Goal: Register for event/course

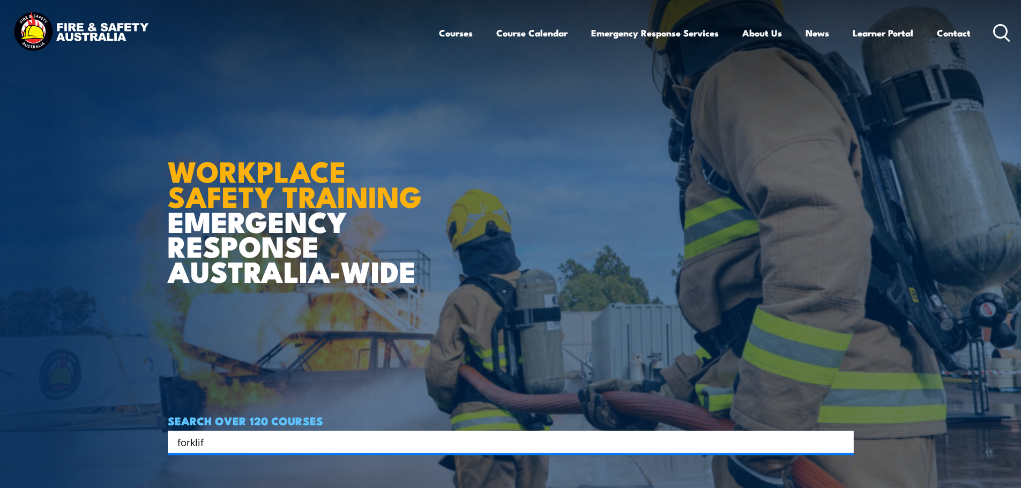
type input "forklift"
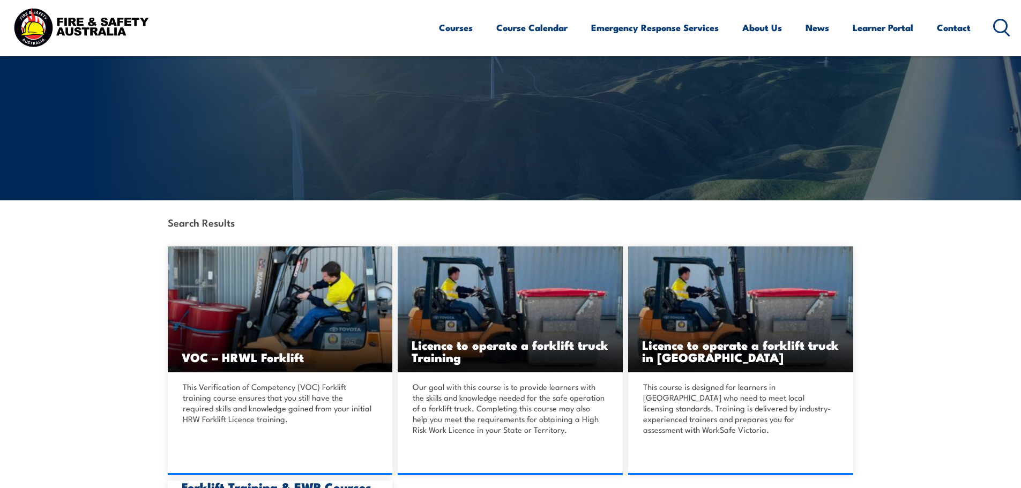
scroll to position [107, 0]
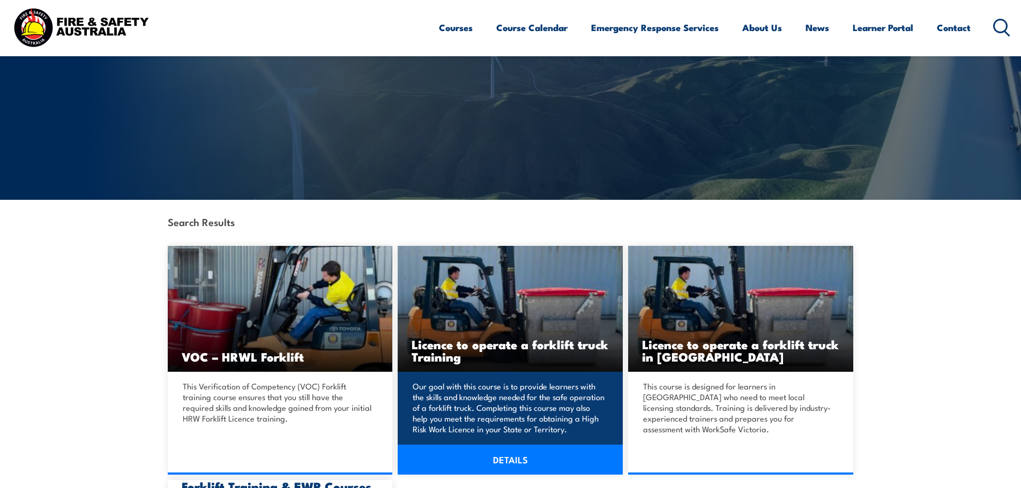
click at [524, 361] on h3 "Licence to operate a forklift truck Training" at bounding box center [510, 350] width 197 height 25
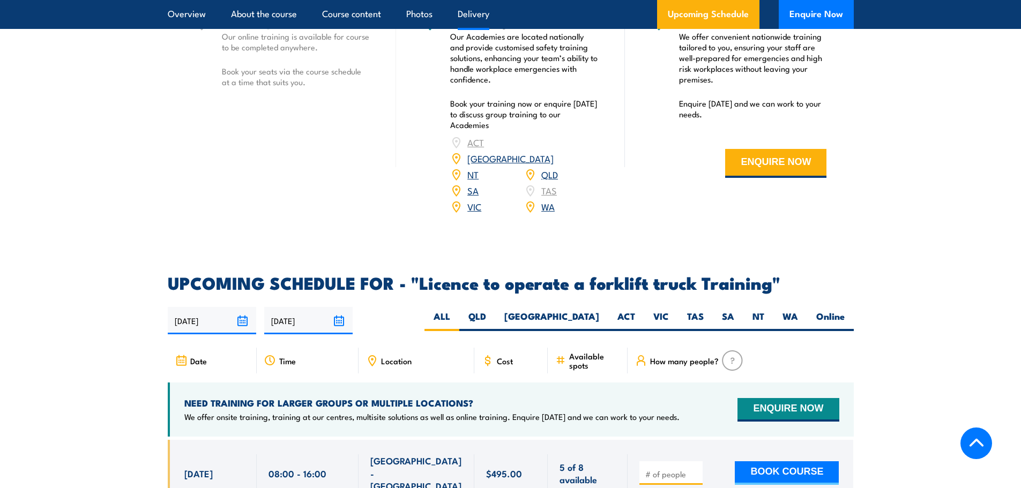
scroll to position [1555, 0]
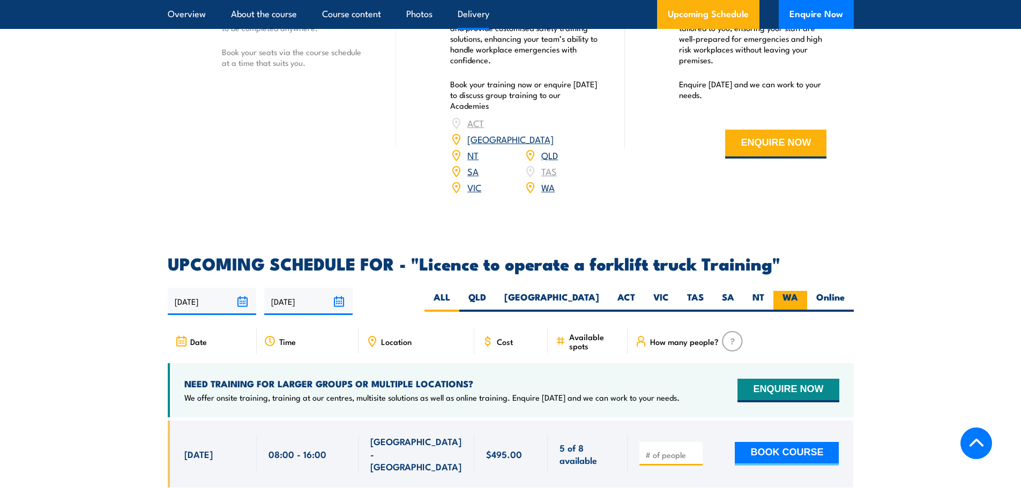
click at [785, 291] on label "WA" at bounding box center [791, 301] width 34 height 21
click at [798, 291] on input "WA" at bounding box center [801, 294] width 7 height 7
radio input "true"
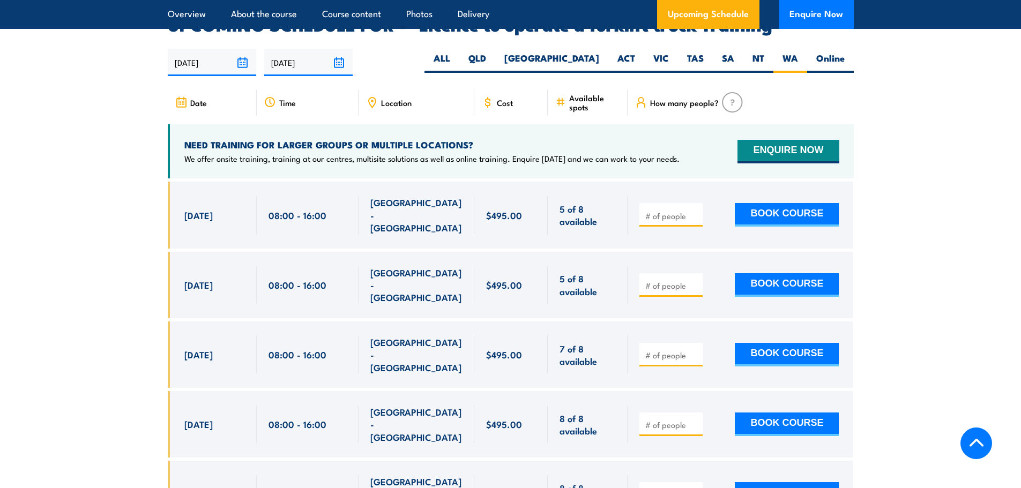
scroll to position [1794, 0]
click at [681, 280] on input "number" at bounding box center [672, 285] width 54 height 11
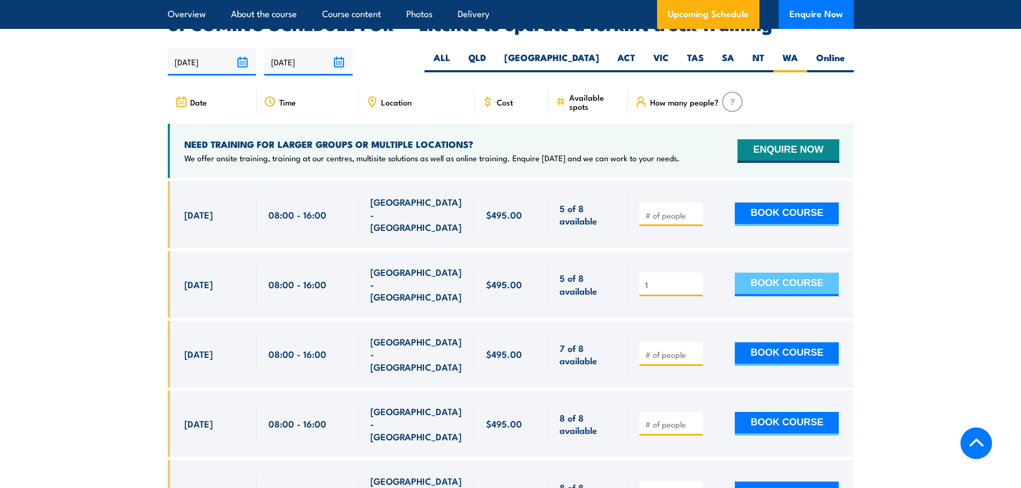
type input "1"
click at [782, 273] on button "BOOK COURSE" at bounding box center [787, 285] width 104 height 24
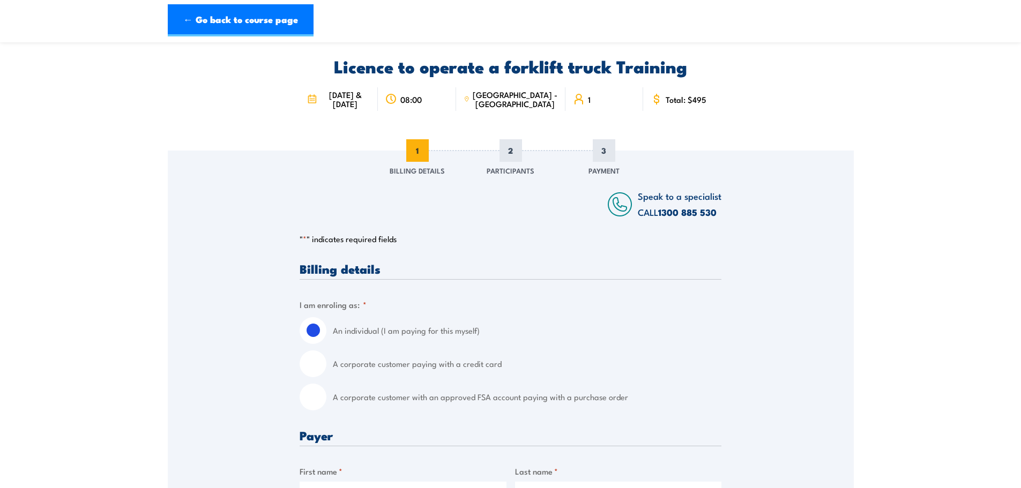
scroll to position [54, 0]
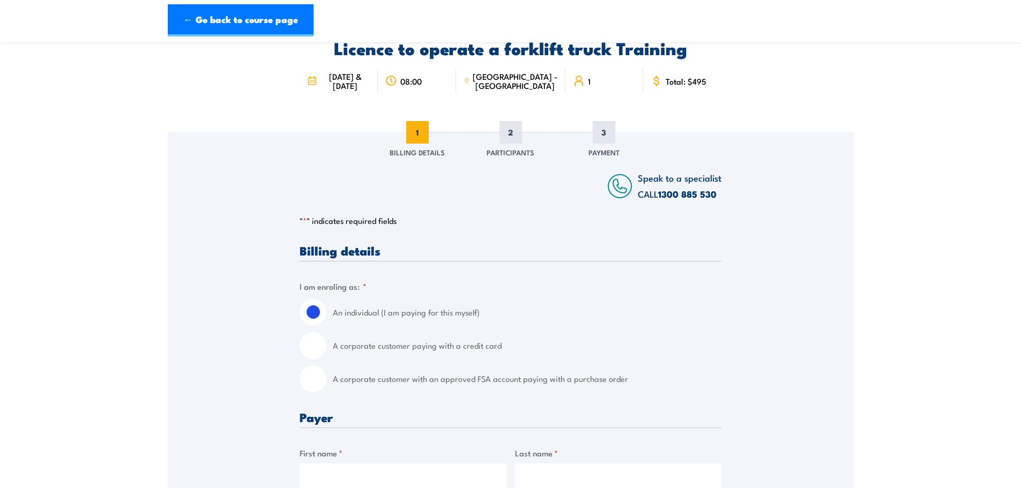
click at [317, 381] on input "A corporate customer with an approved FSA account paying with a purchase order" at bounding box center [313, 379] width 27 height 27
radio input "true"
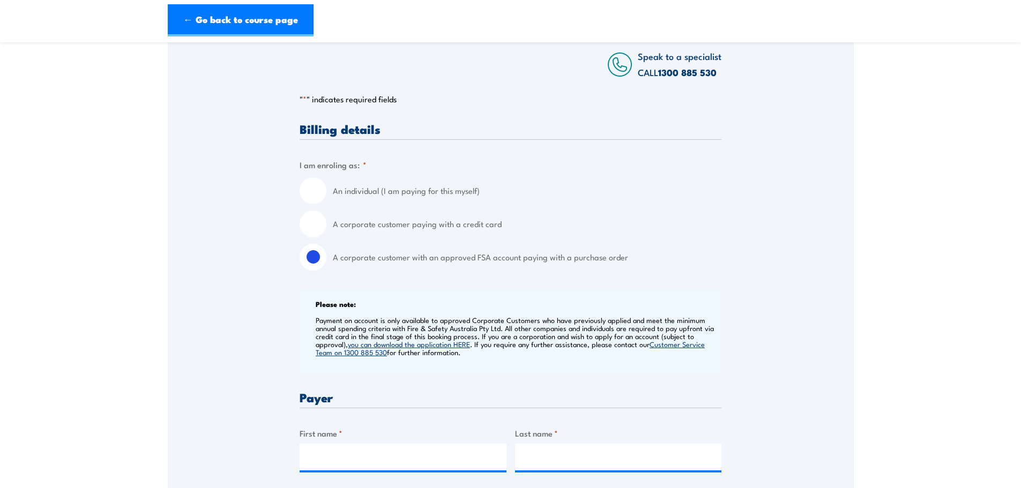
scroll to position [214, 0]
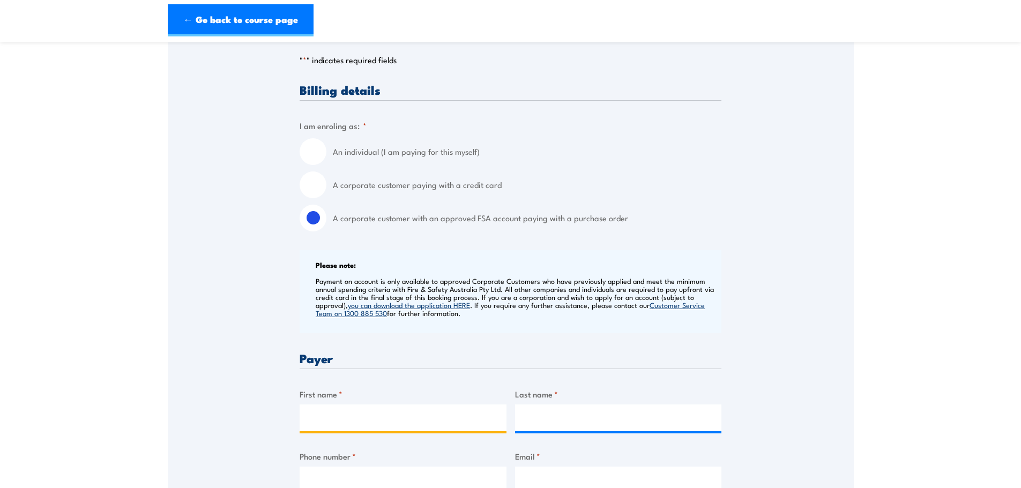
click at [316, 411] on input "First name *" at bounding box center [403, 418] width 207 height 27
type input "Donata"
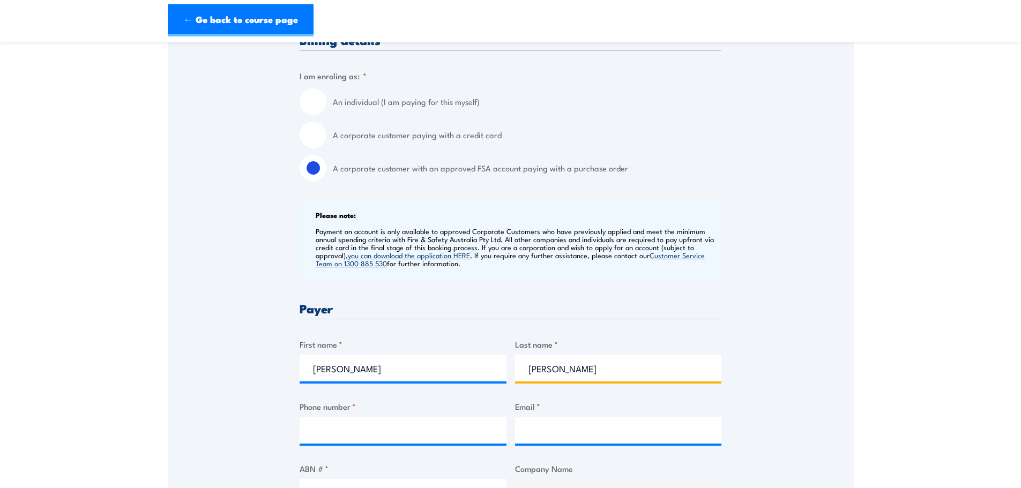
scroll to position [322, 0]
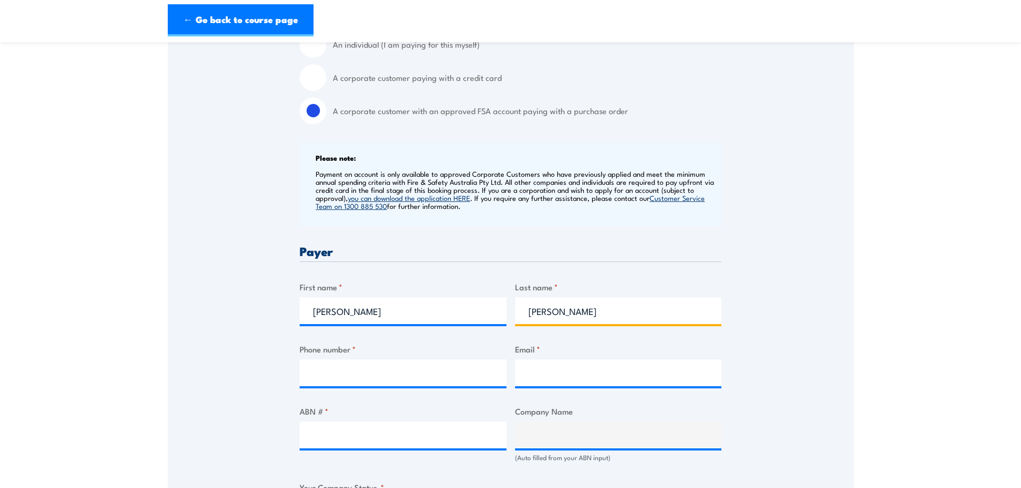
type input "Speranza"
click at [354, 375] on input "Phone number *" at bounding box center [403, 373] width 207 height 27
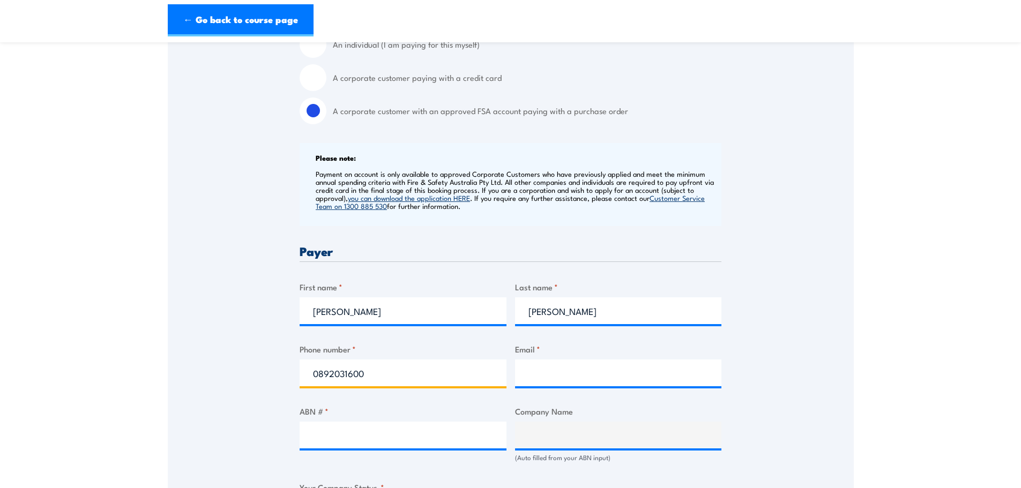
type input "0892031600"
click at [626, 380] on input "Email *" at bounding box center [618, 373] width 207 height 27
click at [590, 379] on input "Email *" at bounding box center [618, 373] width 207 height 27
paste input "donata.speranza@Weatherford.com"
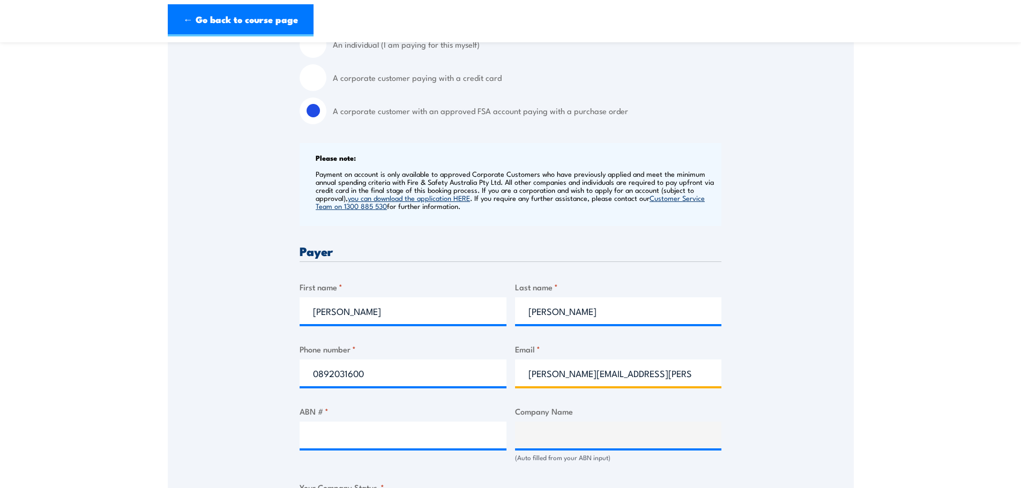
type input "donata.speranza@Weatherford.com"
click at [339, 440] on input "ABN # *" at bounding box center [403, 435] width 207 height 27
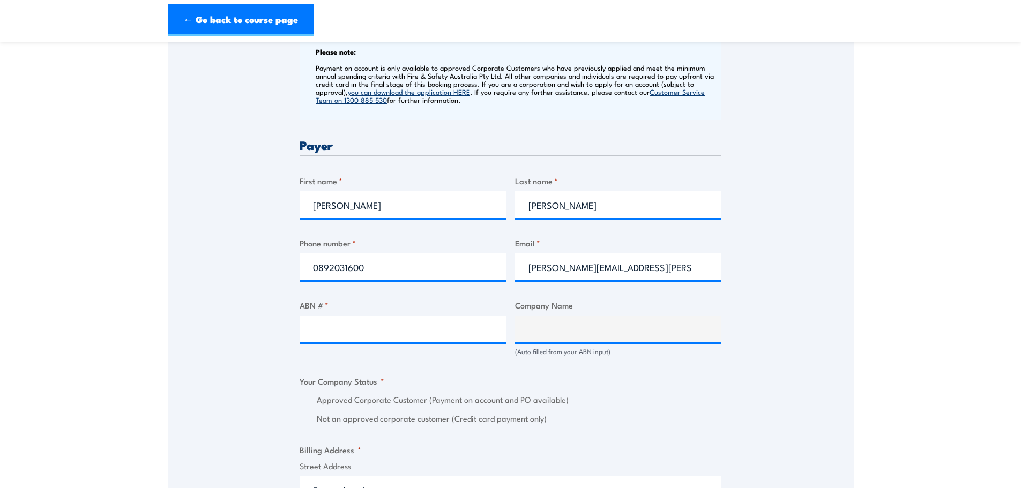
scroll to position [429, 0]
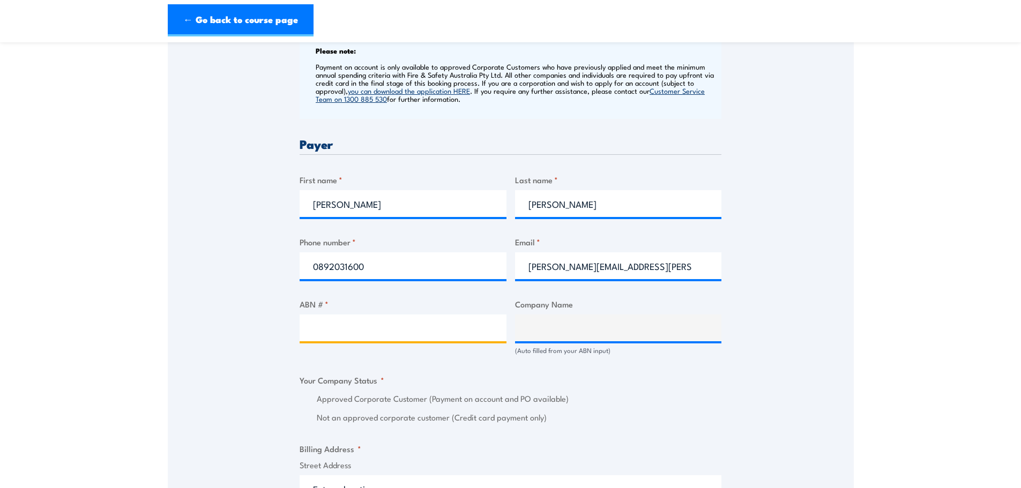
drag, startPoint x: 384, startPoint y: 336, endPoint x: 535, endPoint y: 309, distance: 153.5
click at [384, 336] on input "ABN # *" at bounding box center [403, 328] width 207 height 27
click at [362, 331] on input "ABN # *" at bounding box center [403, 328] width 207 height 27
paste input "68008947395"
type input "68008947395"
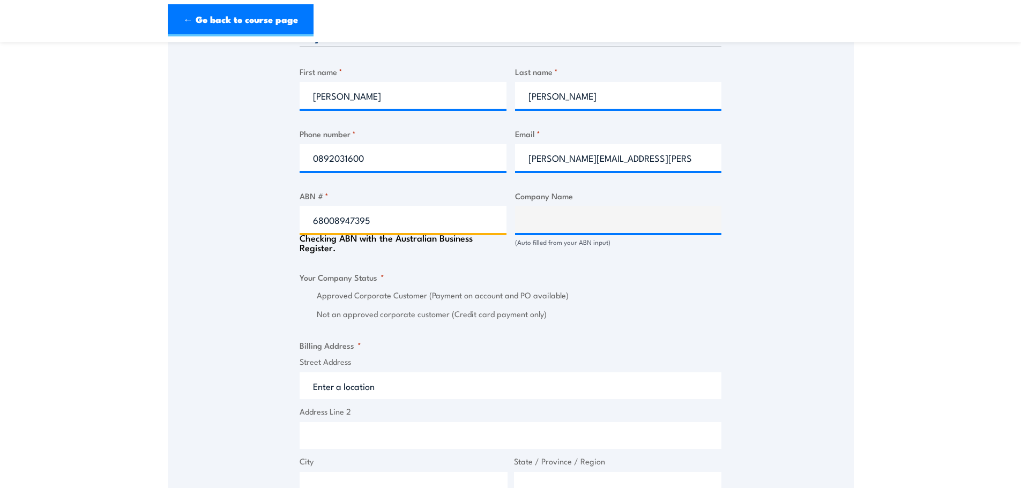
scroll to position [590, 0]
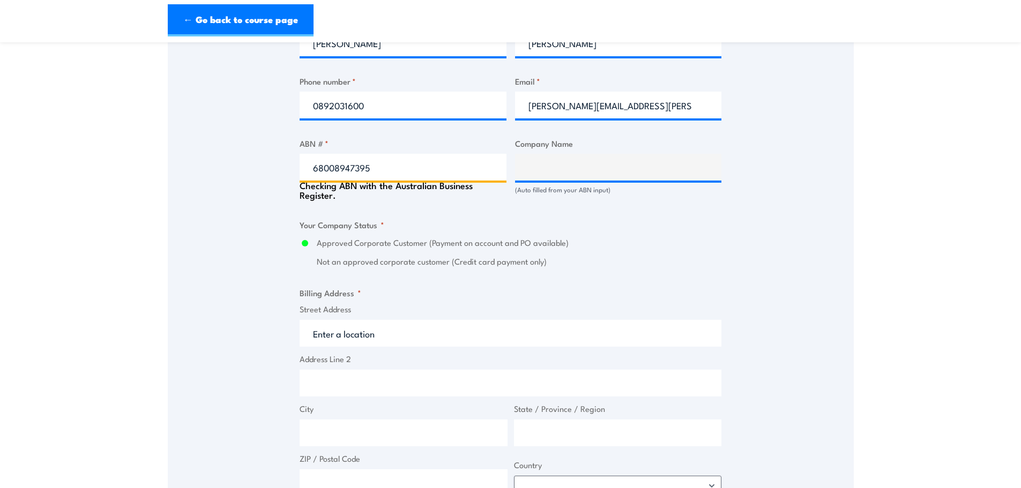
type input "WEATHERFORD AUSTRALIA PTY LIMITED"
radio input "true"
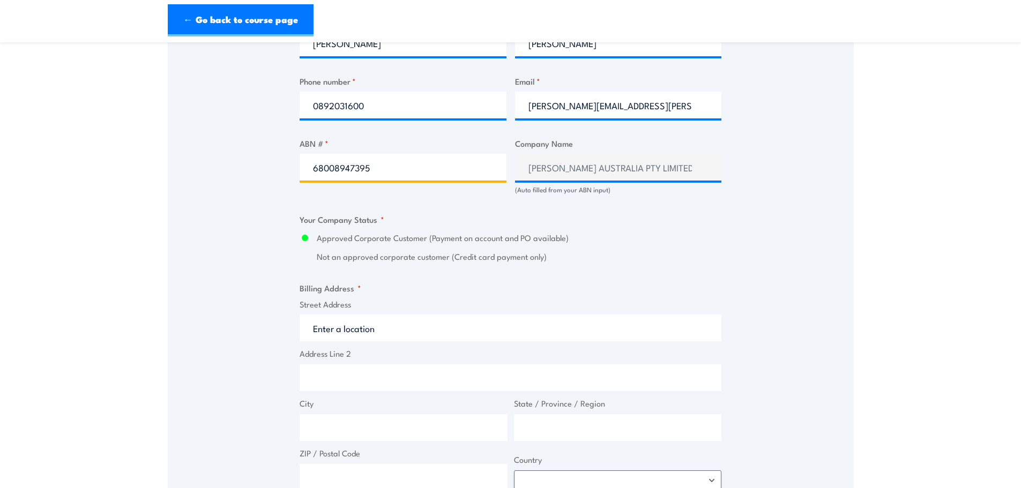
type input "68008947395"
click at [244, 293] on div "Speak to a specialist CALL 1300 885 530 CALL 1300 885 530 " * " indicates requi…" at bounding box center [511, 248] width 686 height 1305
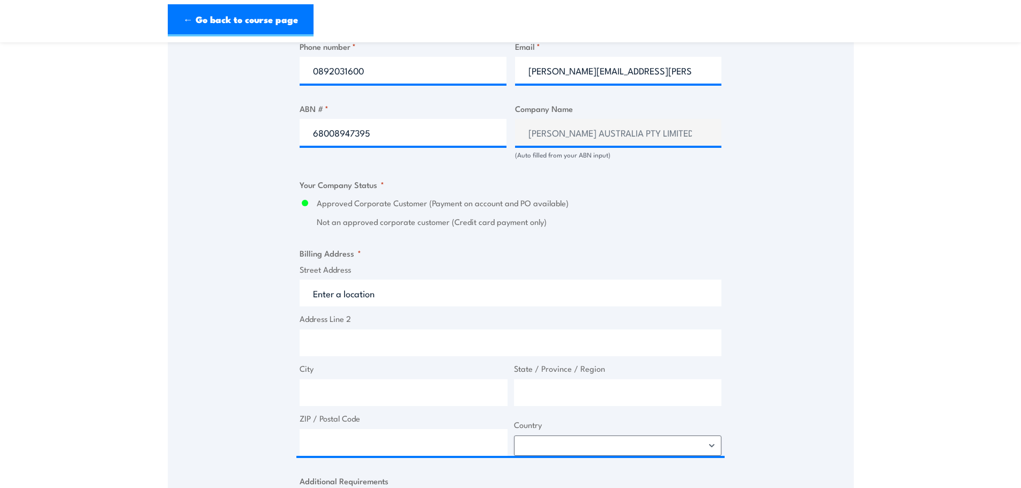
scroll to position [643, 0]
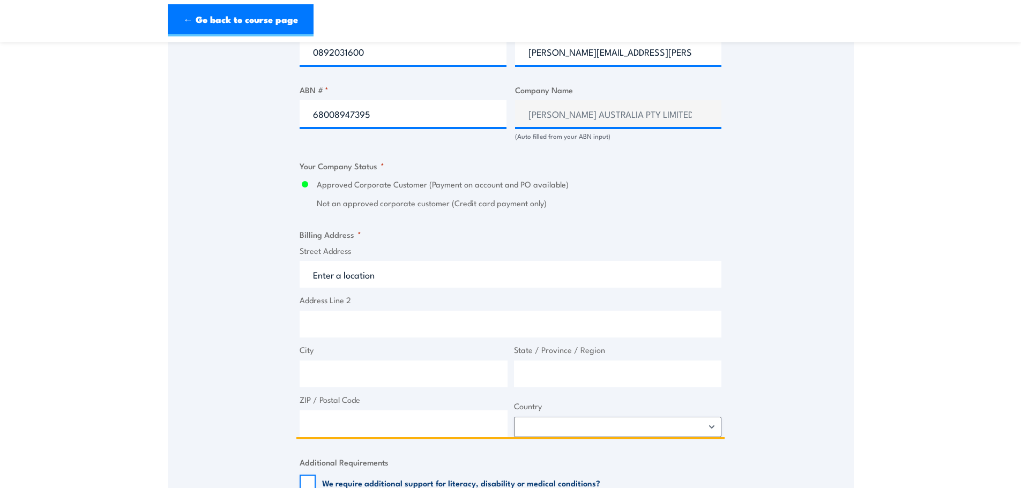
drag, startPoint x: 376, startPoint y: 280, endPoint x: 347, endPoint y: 278, distance: 28.5
click at [336, 280] on input "Street Address" at bounding box center [511, 274] width 422 height 27
drag, startPoint x: 382, startPoint y: 274, endPoint x: 302, endPoint y: 273, distance: 79.9
click at [302, 273] on input "Street Address" at bounding box center [511, 274] width 422 height 27
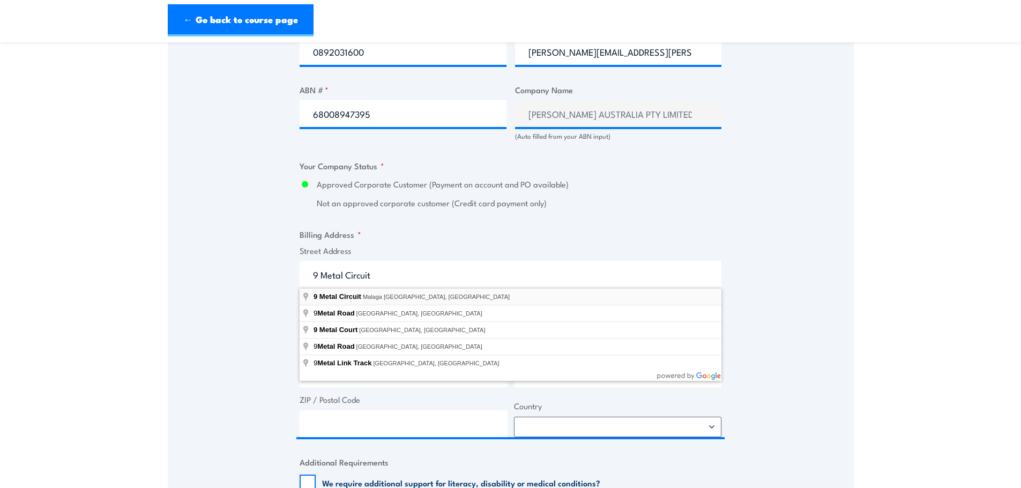
type input "9 Metal Circuit, Malaga WA, Australia"
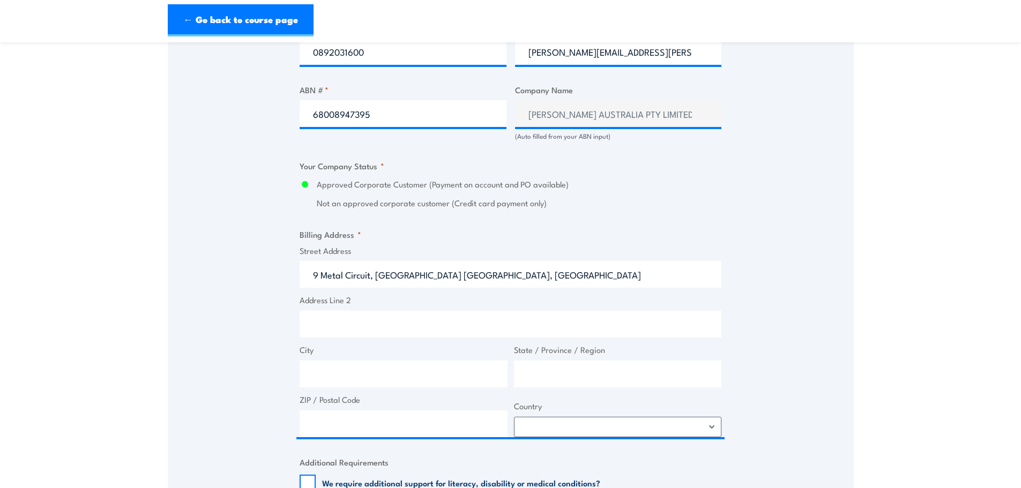
type input "9 Metal Cct"
type input "Malaga"
type input "[GEOGRAPHIC_DATA]"
type input "6090"
select select "Australia"
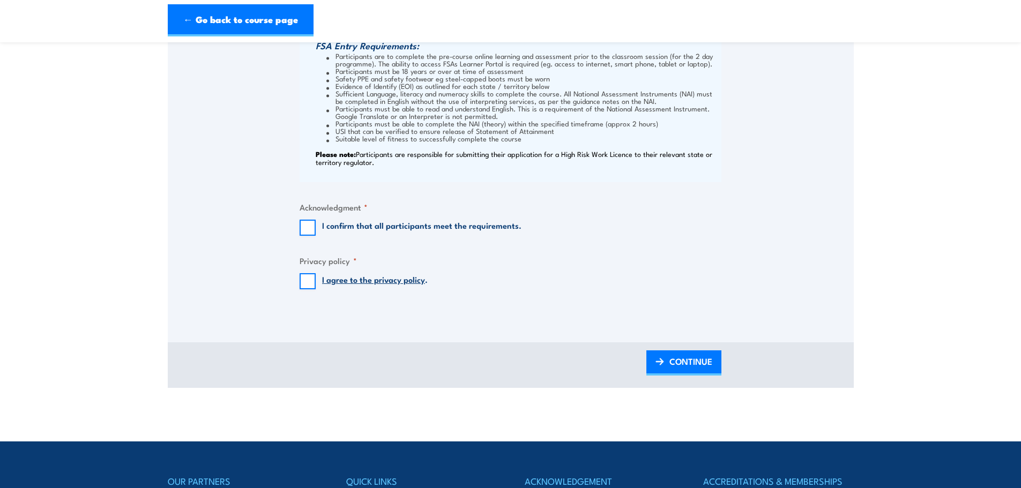
scroll to position [1179, 0]
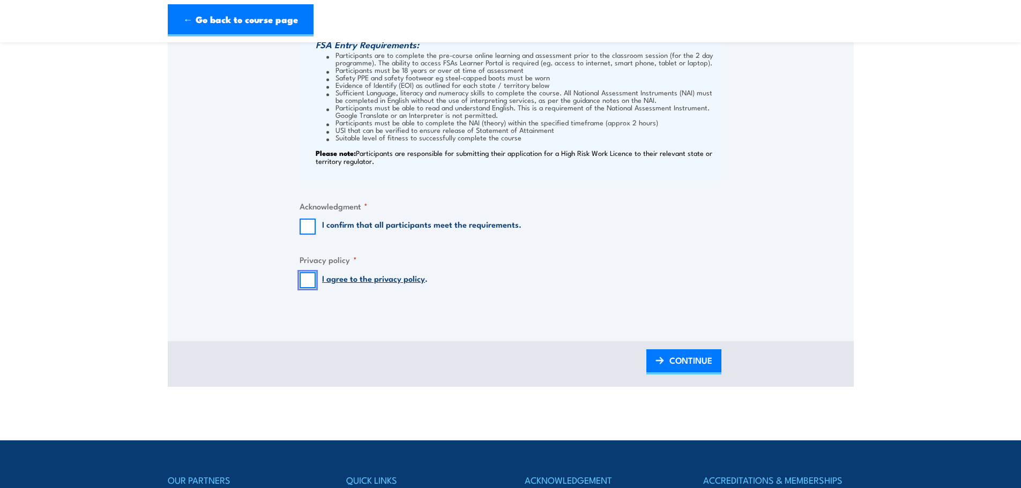
click at [309, 280] on input "I agree to the privacy policy ." at bounding box center [308, 280] width 16 height 16
checkbox input "true"
click at [306, 227] on input "I confirm that all participants meet the requirements." at bounding box center [308, 227] width 16 height 16
checkbox input "true"
drag, startPoint x: 674, startPoint y: 360, endPoint x: 708, endPoint y: 354, distance: 33.8
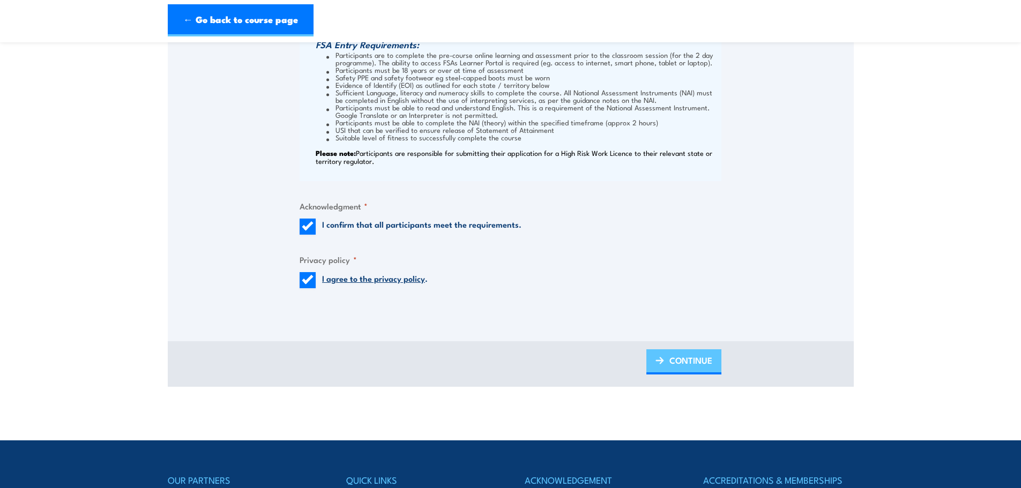
click at [674, 360] on span "CONTINUE" at bounding box center [691, 360] width 43 height 28
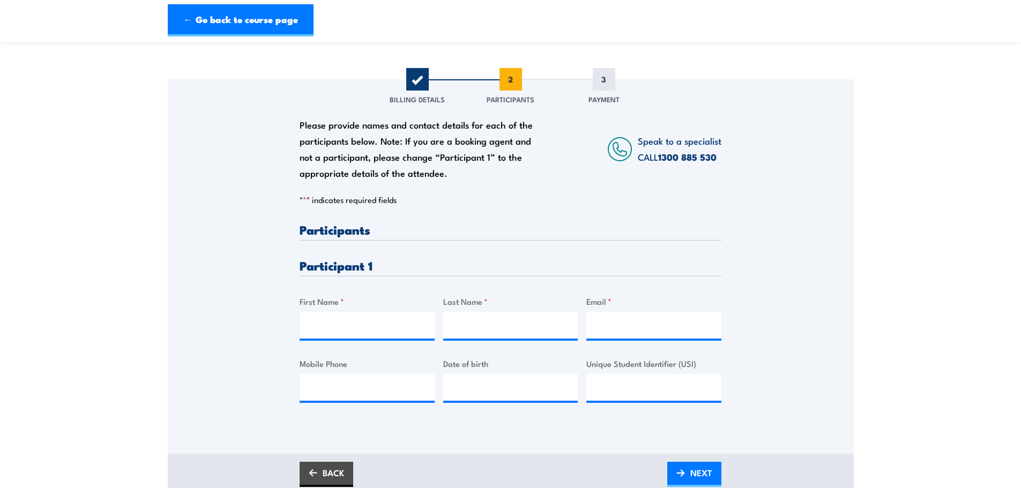
scroll to position [107, 0]
click at [323, 317] on input "First Name *" at bounding box center [367, 324] width 135 height 27
type input "Daniel"
click at [457, 322] on input "Last Name *" at bounding box center [510, 324] width 135 height 27
type input "D"
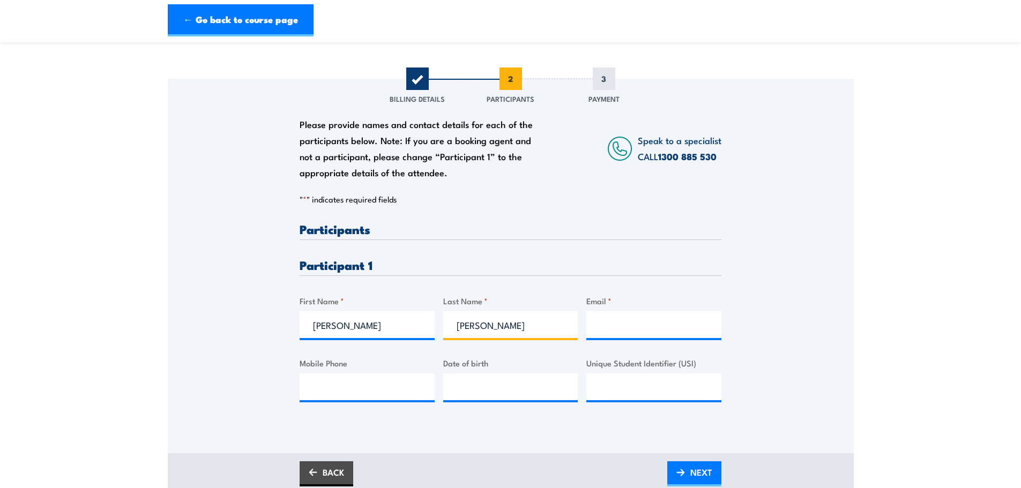
type input "Ferguson"
click at [615, 330] on input "Email *" at bounding box center [653, 324] width 135 height 27
click at [597, 328] on input "Email *" at bounding box center [653, 324] width 135 height 27
paste input "Daniel.Ferguson@weatherford.com"
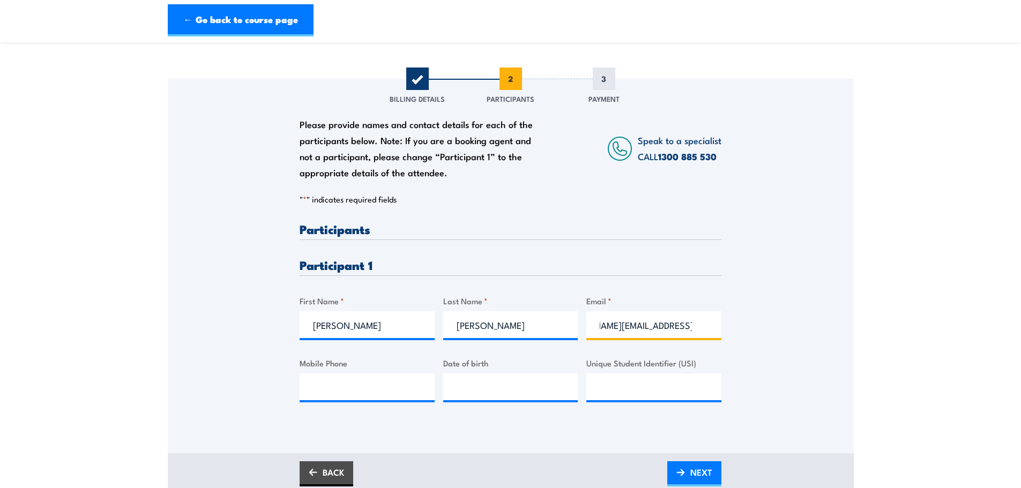
type input "Daniel.Ferguson@weatherford.com"
click at [788, 330] on div "Please provide names and contact details for each of the participants below. No…" at bounding box center [511, 251] width 686 height 345
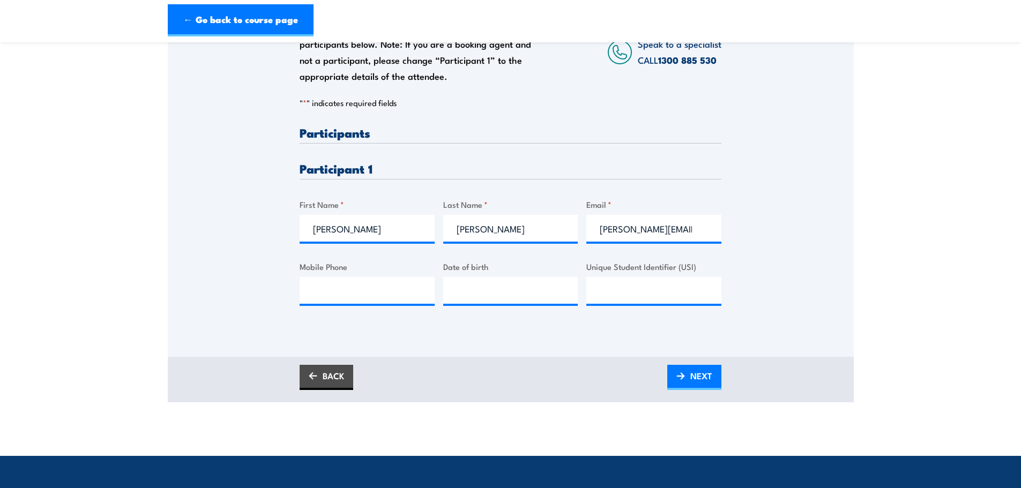
scroll to position [214, 0]
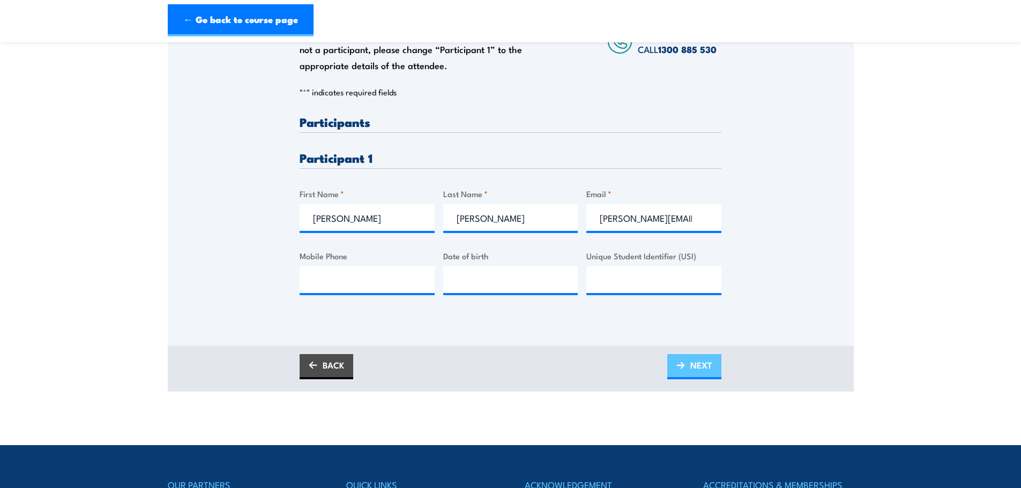
click at [699, 365] on span "NEXT" at bounding box center [701, 365] width 22 height 28
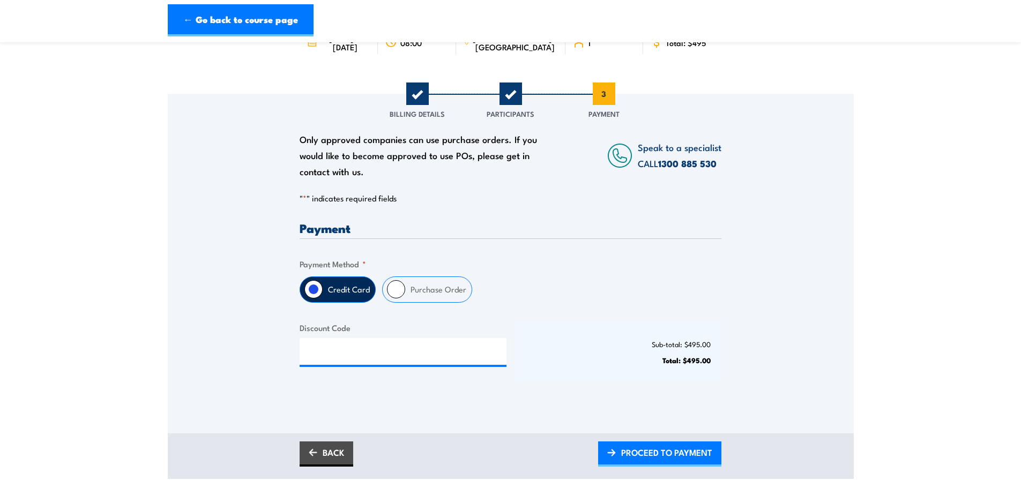
scroll to position [107, 0]
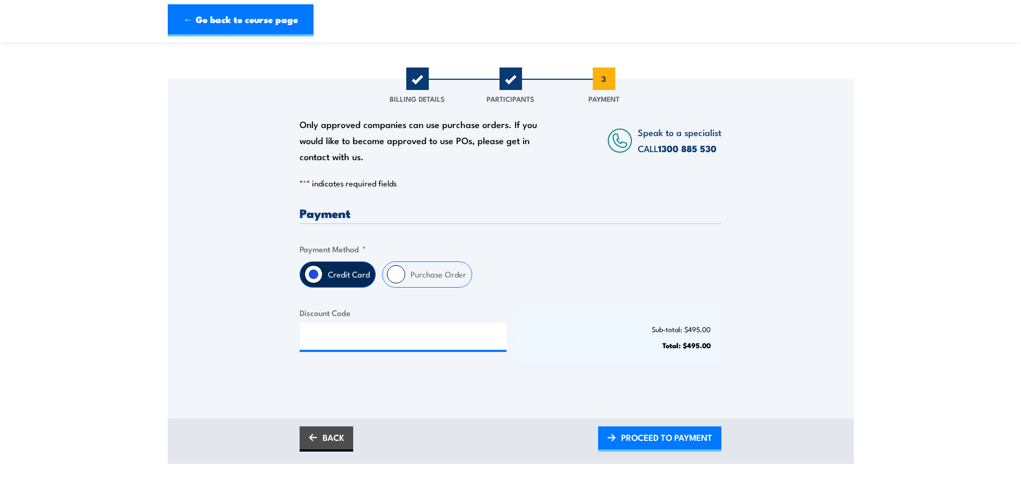
click at [389, 277] on input "Purchase Order" at bounding box center [396, 274] width 18 height 18
radio input "true"
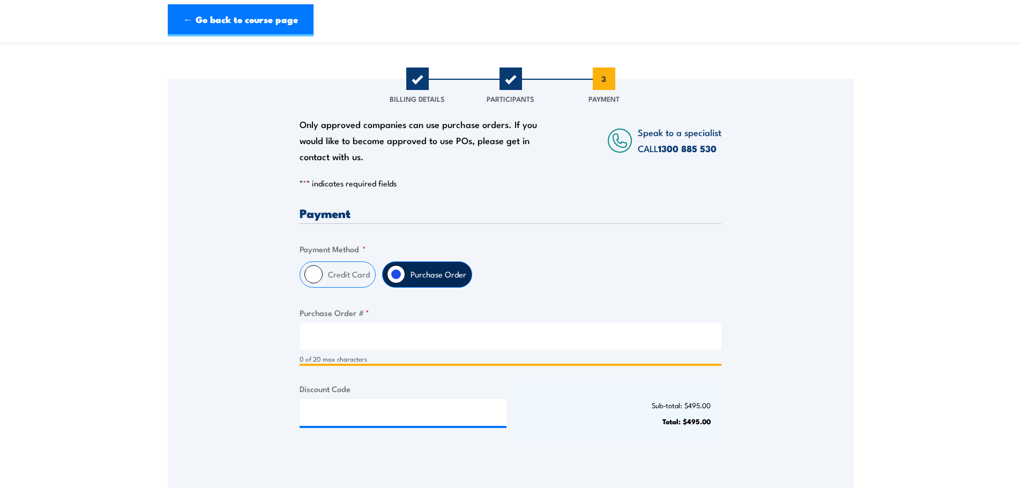
click at [390, 338] on input "Purchase Order # *" at bounding box center [511, 336] width 422 height 27
drag, startPoint x: 327, startPoint y: 344, endPoint x: 405, endPoint y: 329, distance: 79.6
click at [327, 344] on input "Purchase Order # *" at bounding box center [511, 336] width 422 height 27
paste input "17146115"
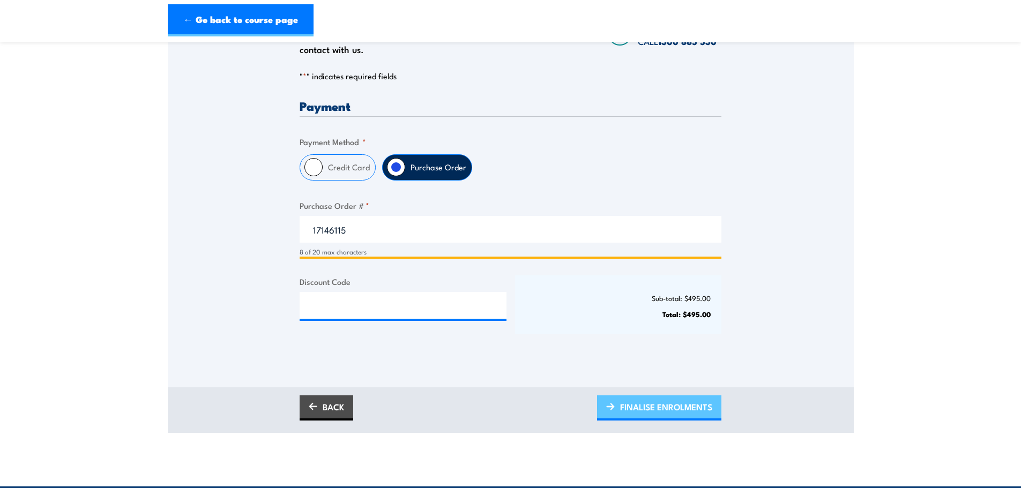
type input "17146115"
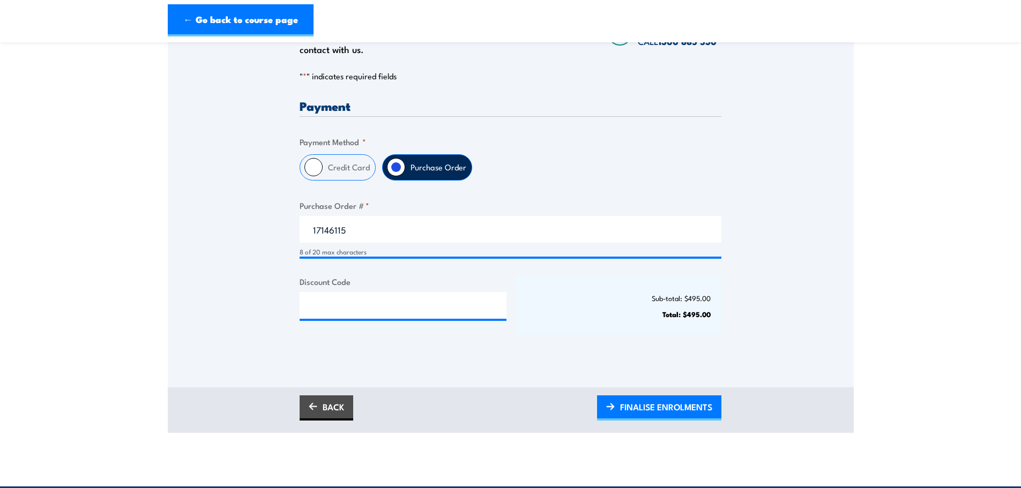
click at [623, 398] on span "FINALISE ENROLMENTS" at bounding box center [666, 407] width 92 height 28
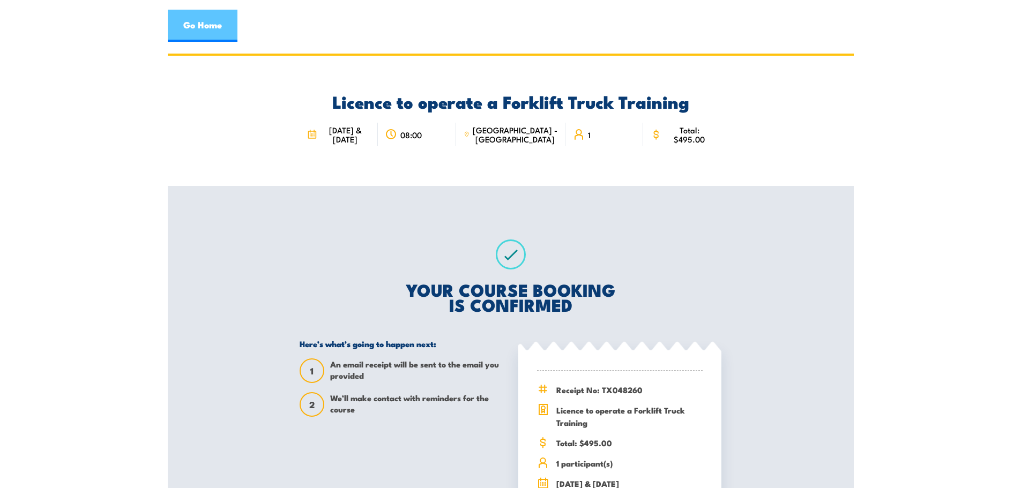
click at [183, 20] on link "Go Home" at bounding box center [203, 26] width 70 height 32
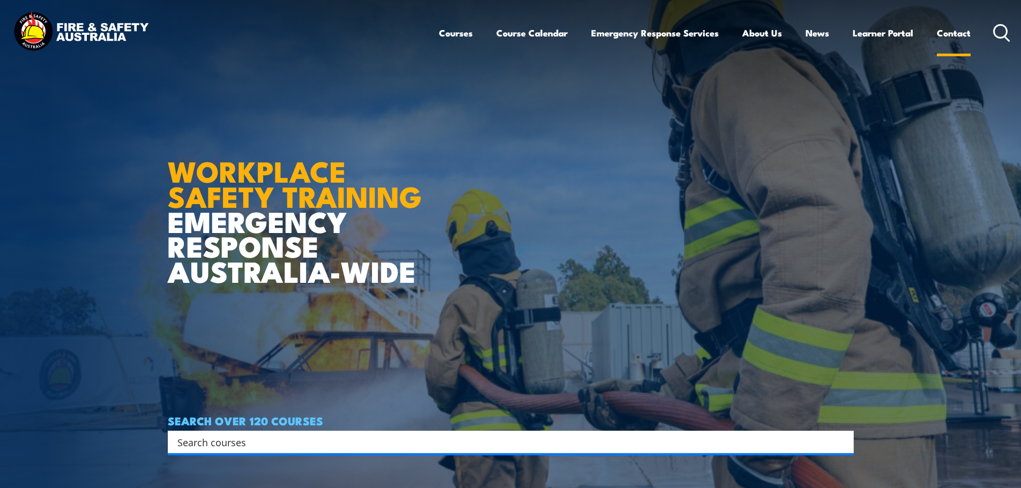
click at [948, 33] on link "Contact" at bounding box center [954, 33] width 34 height 28
